Goal: Information Seeking & Learning: Learn about a topic

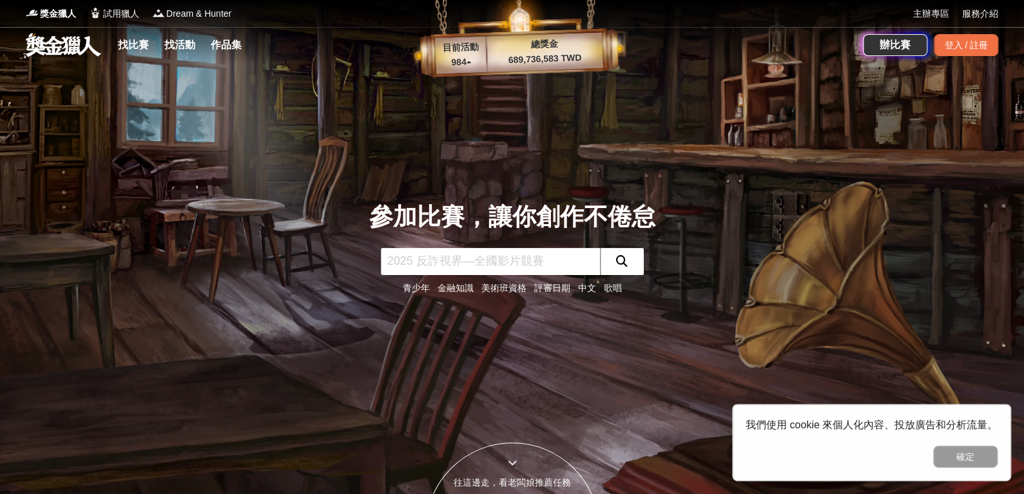
click at [559, 251] on input "text" at bounding box center [490, 261] width 219 height 27
click at [140, 50] on link "找比賽" at bounding box center [133, 45] width 41 height 18
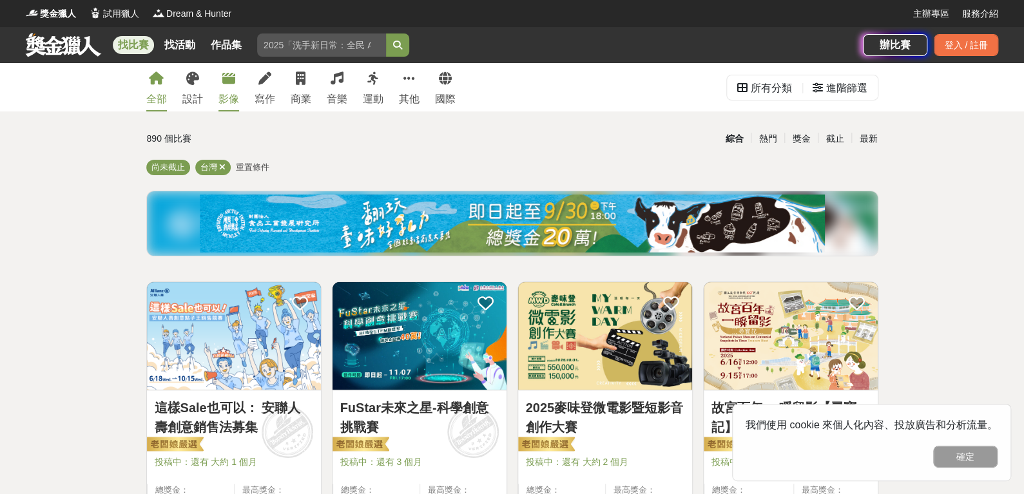
click at [226, 92] on div "影像" at bounding box center [228, 98] width 21 height 15
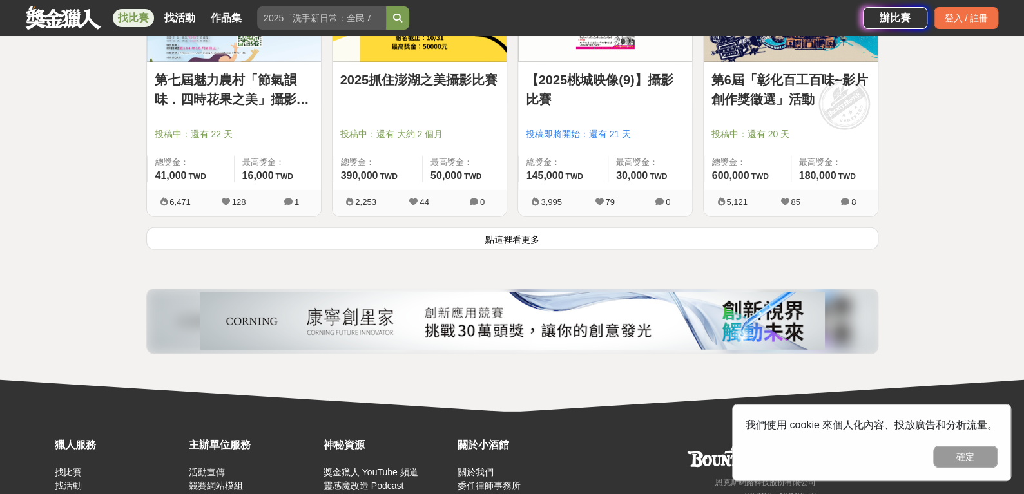
scroll to position [1696, 0]
click at [497, 233] on button "點這裡看更多" at bounding box center [512, 238] width 732 height 23
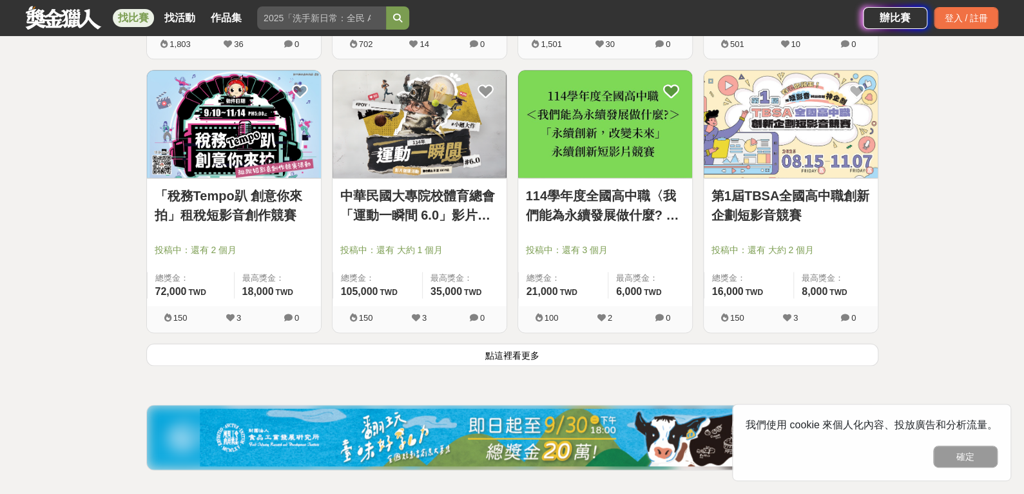
scroll to position [3221, 0]
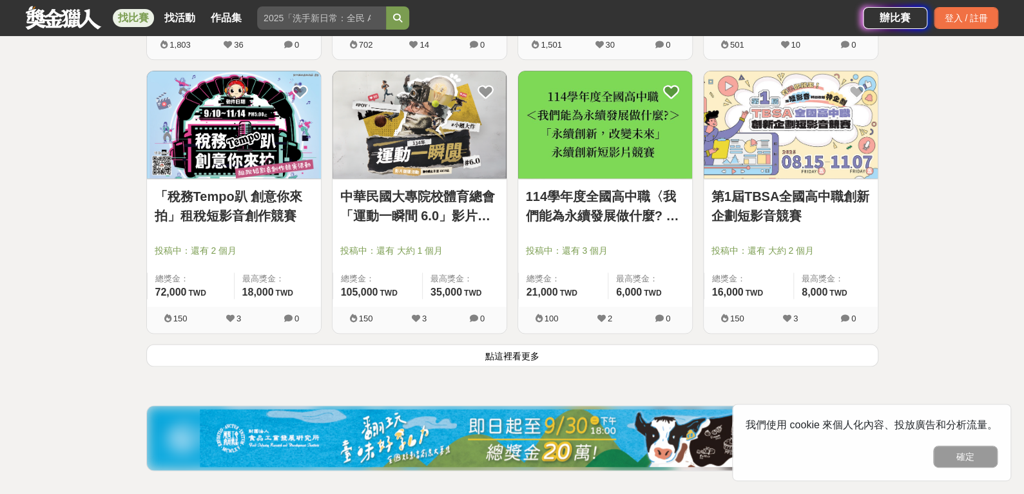
click at [535, 346] on button "點這裡看更多" at bounding box center [512, 355] width 732 height 23
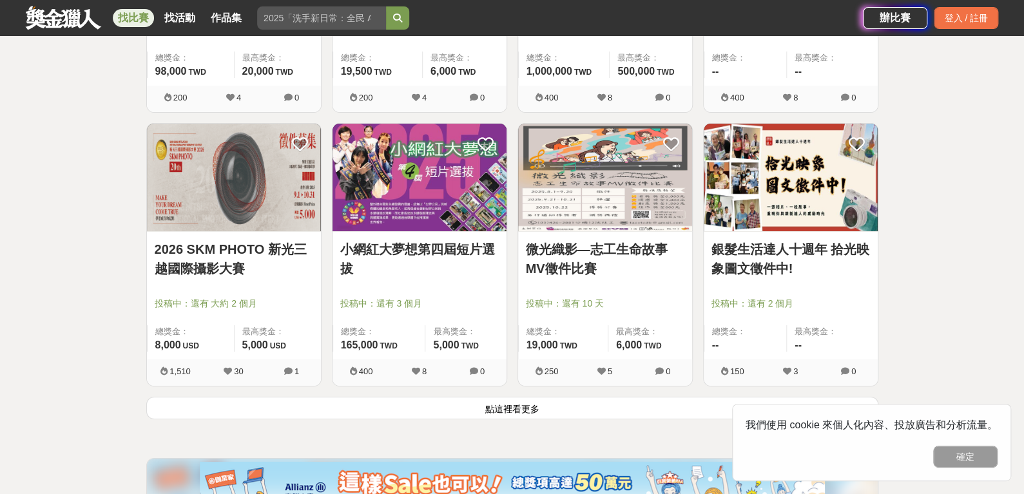
scroll to position [4810, 0]
click at [513, 396] on button "點這裡看更多" at bounding box center [512, 407] width 732 height 23
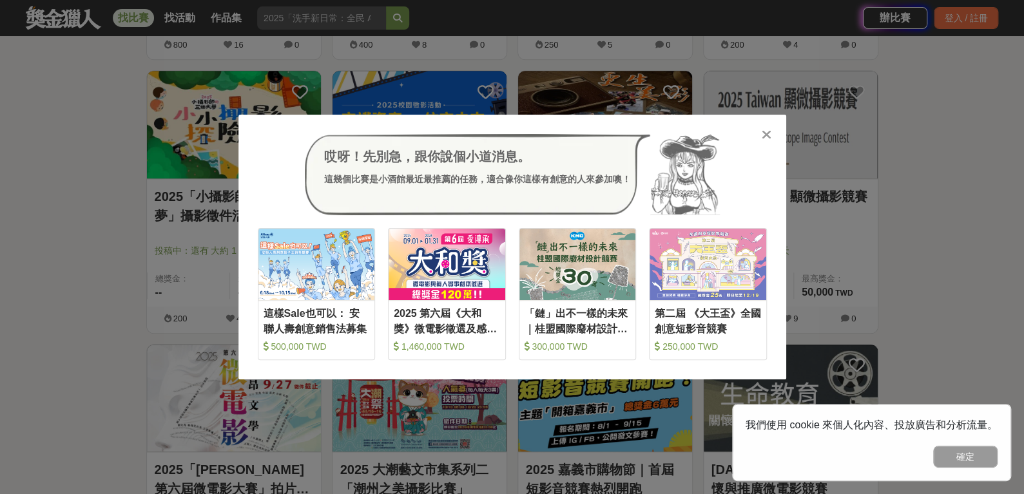
scroll to position [5409, 0]
